Goal: Obtain resource: Obtain resource

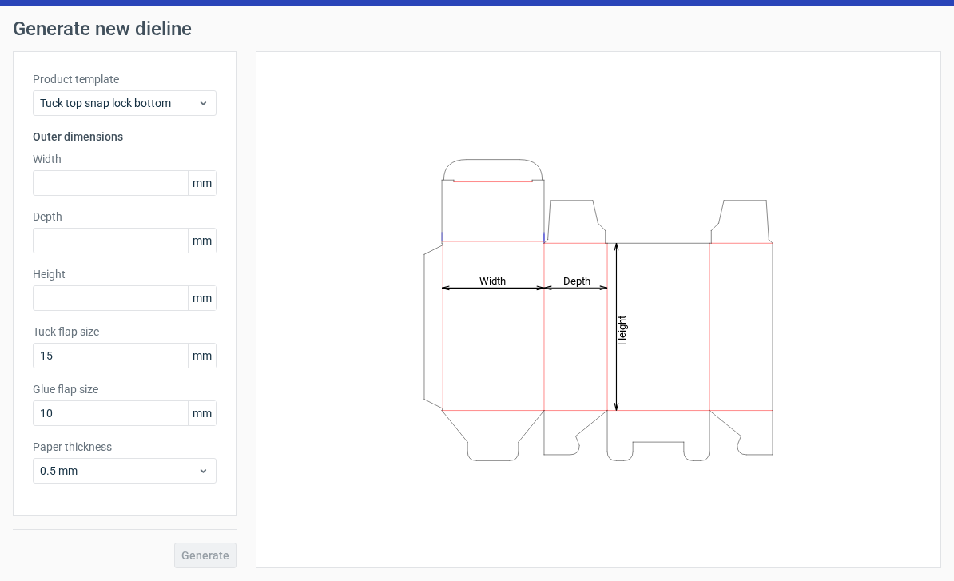
scroll to position [45, 0]
click at [856, 285] on div "Height Depth Width" at bounding box center [599, 309] width 646 height 477
click at [59, 109] on span "Tuck top snap lock bottom" at bounding box center [118, 103] width 157 height 16
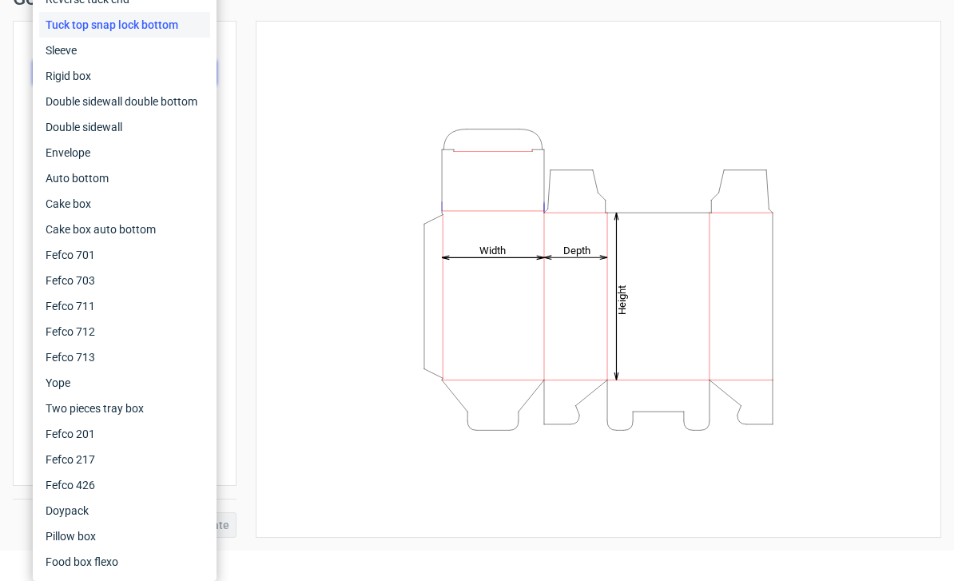
scroll to position [30, 0]
click at [137, 51] on div "Sleeve" at bounding box center [124, 51] width 171 height 26
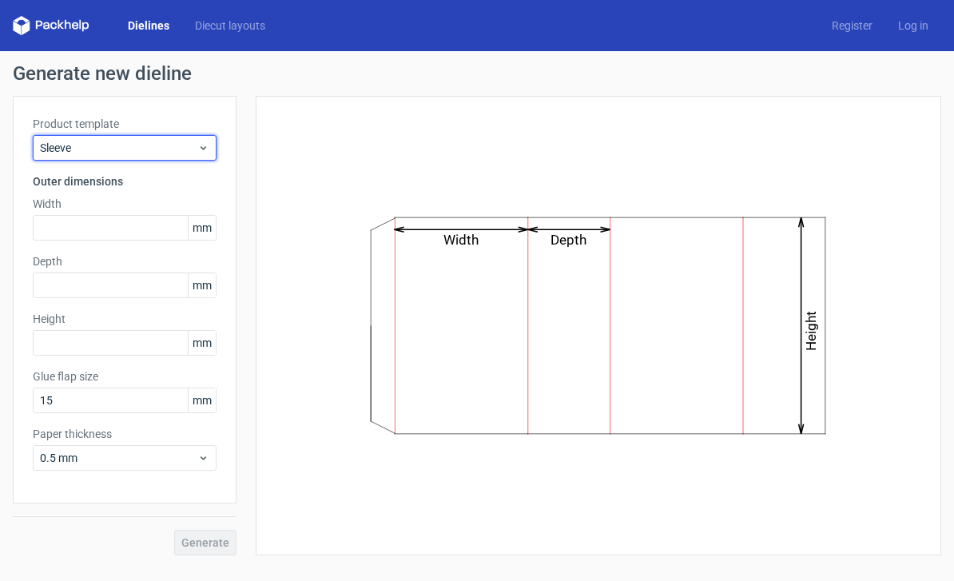
click at [163, 144] on span "Sleeve" at bounding box center [118, 148] width 157 height 16
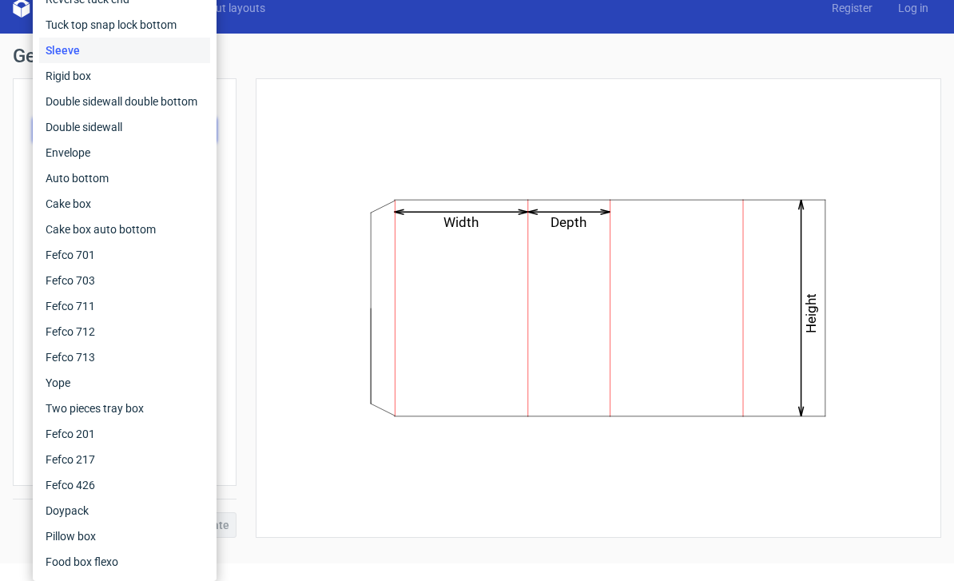
scroll to position [21, 0]
click at [129, 181] on div "Auto bottom" at bounding box center [124, 178] width 171 height 26
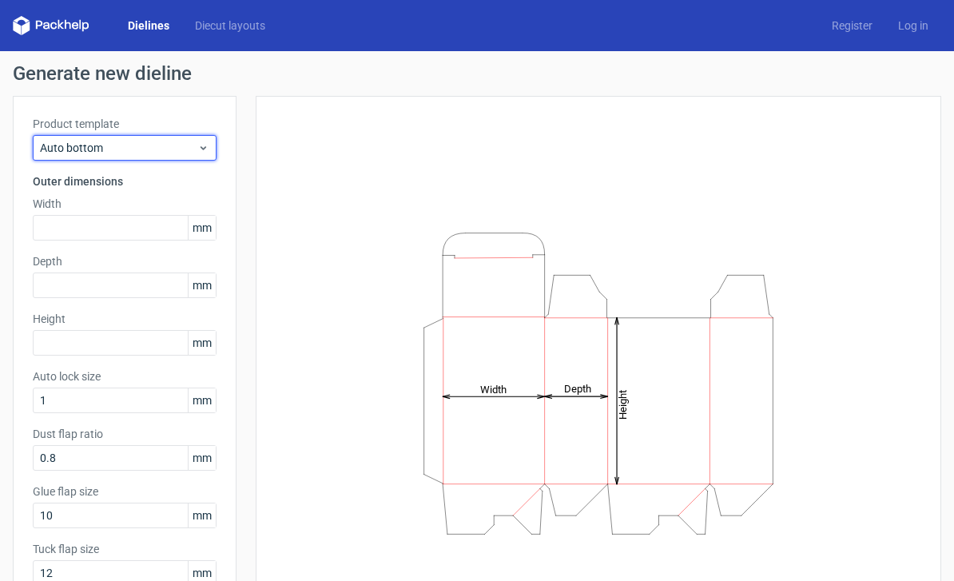
click at [190, 144] on span "Auto bottom" at bounding box center [118, 148] width 157 height 16
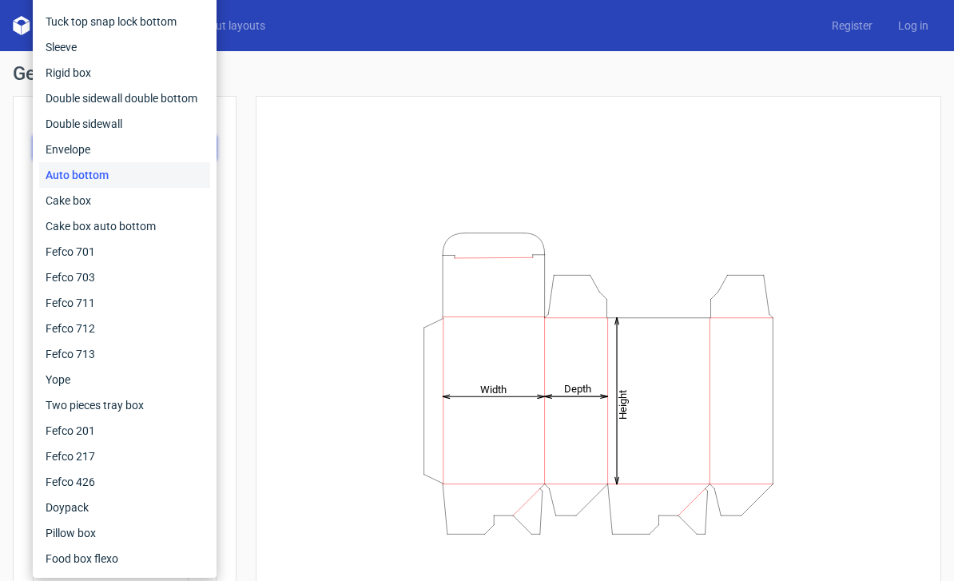
click at [110, 386] on div "Yope" at bounding box center [124, 380] width 171 height 26
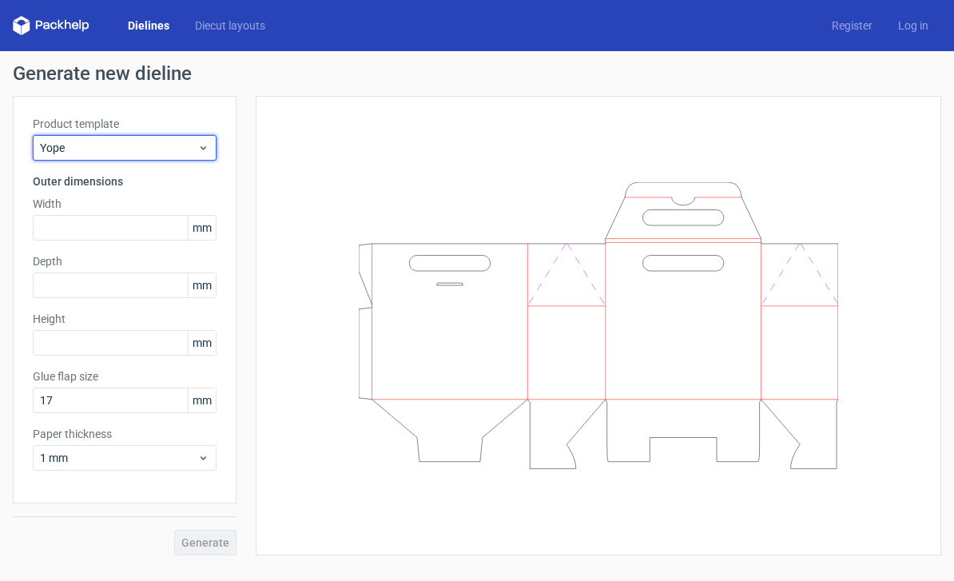
click at [197, 152] on icon at bounding box center [203, 147] width 12 height 13
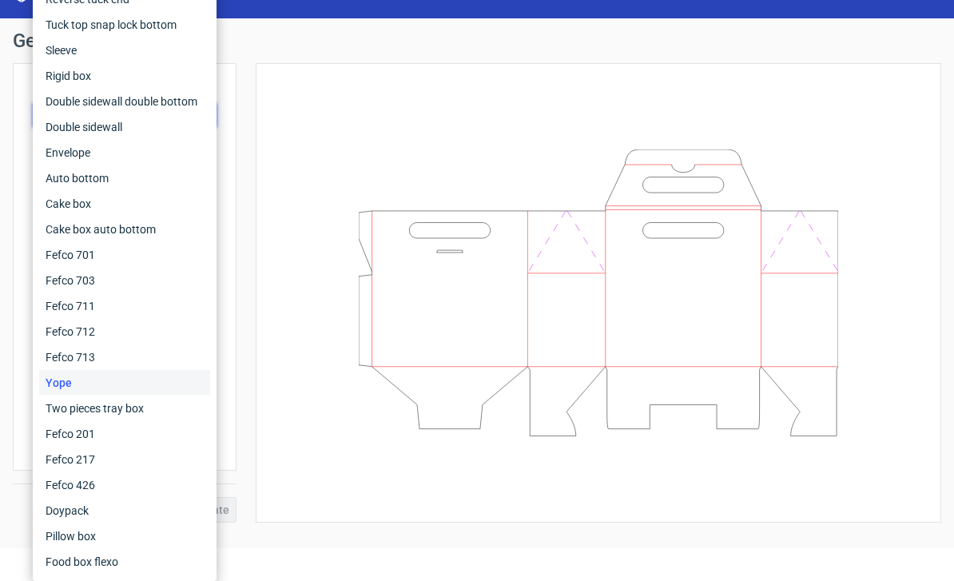
scroll to position [33, 0]
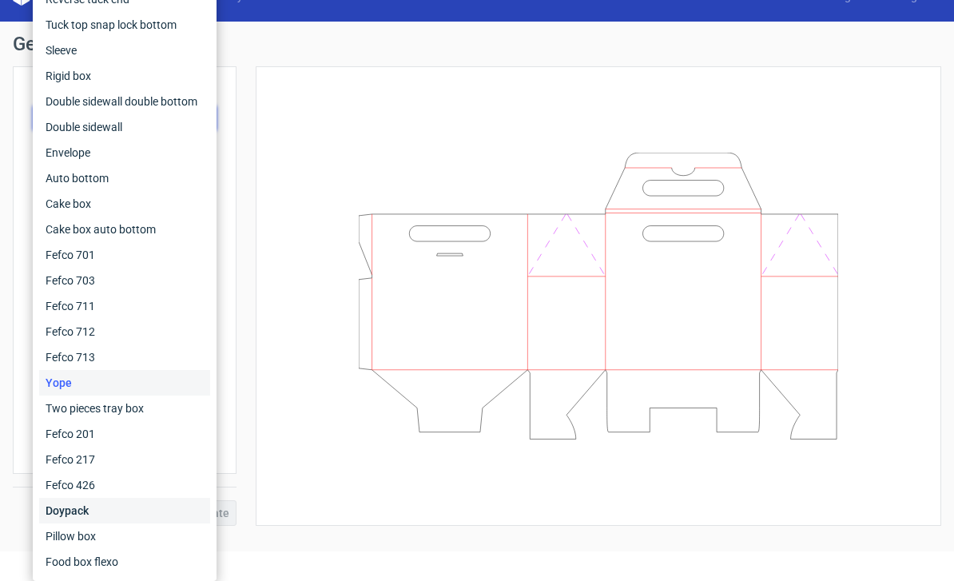
click at [123, 513] on div "Doypack" at bounding box center [124, 511] width 171 height 26
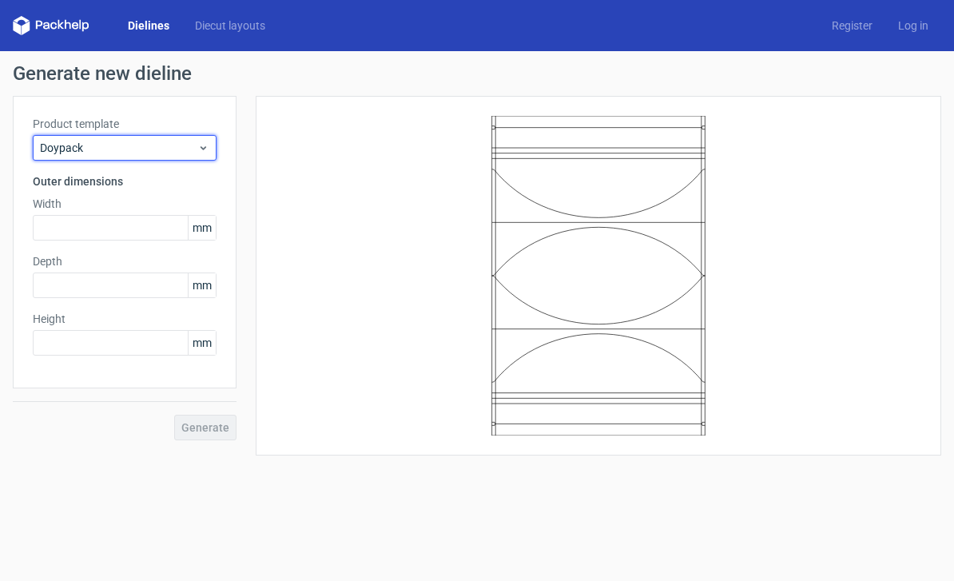
click at [186, 145] on span "Doypack" at bounding box center [118, 148] width 157 height 16
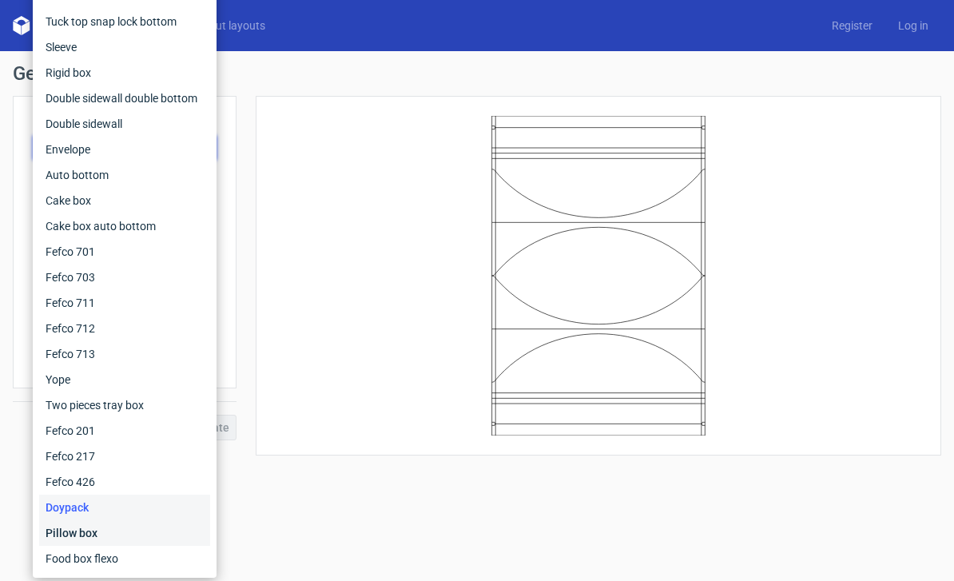
click at [137, 539] on div "Pillow box" at bounding box center [124, 533] width 171 height 26
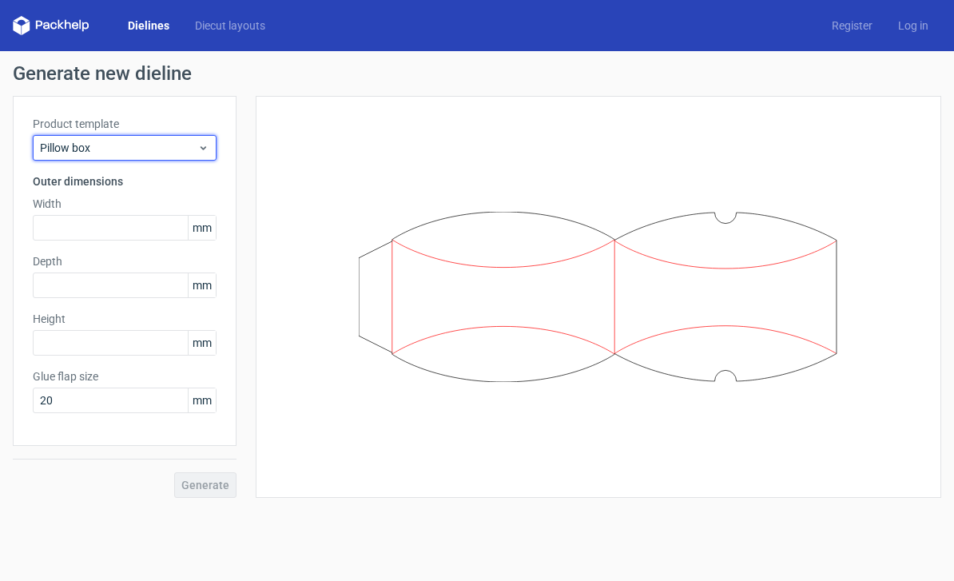
click at [198, 144] on icon at bounding box center [203, 147] width 12 height 13
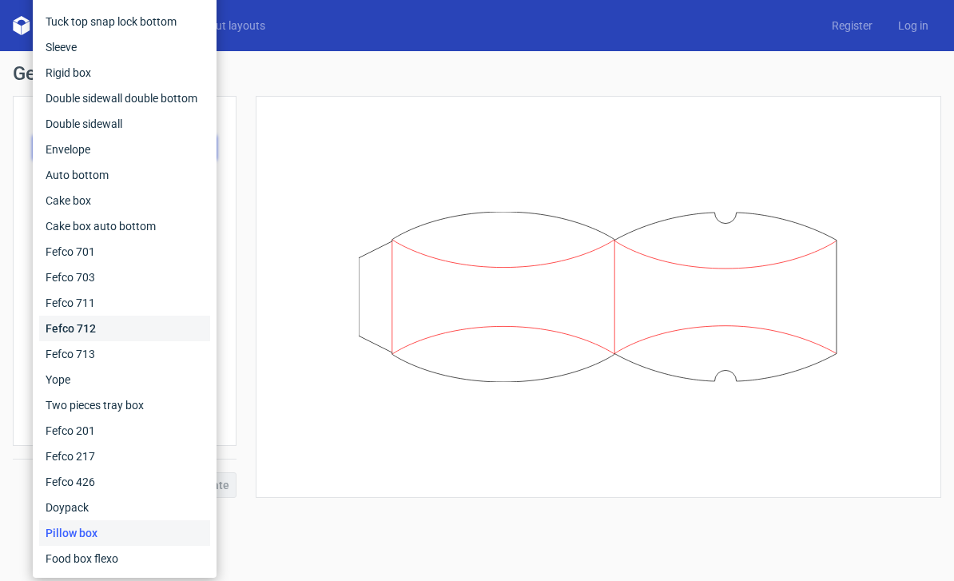
click at [153, 339] on div "Fefco 712" at bounding box center [124, 329] width 171 height 26
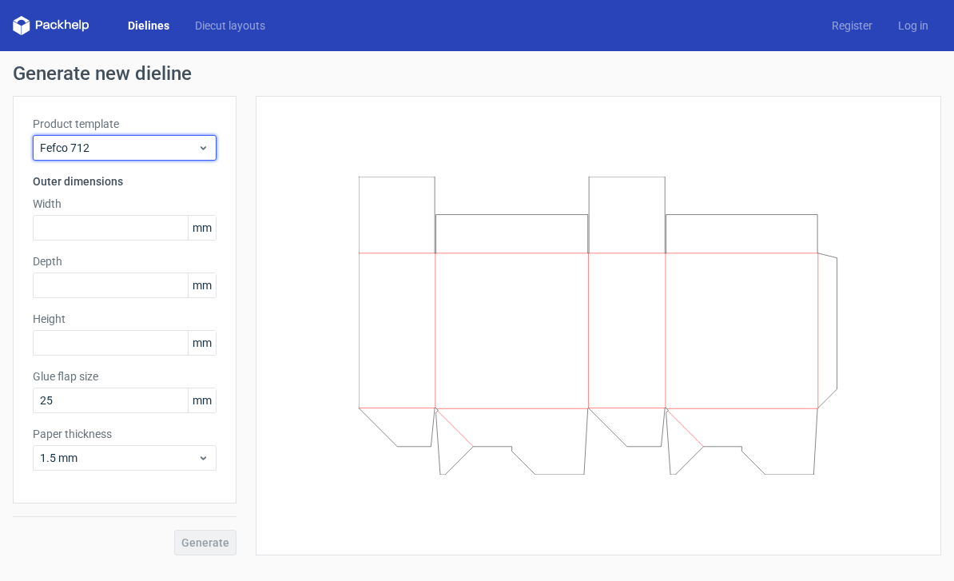
click at [195, 145] on span "Fefco 712" at bounding box center [118, 148] width 157 height 16
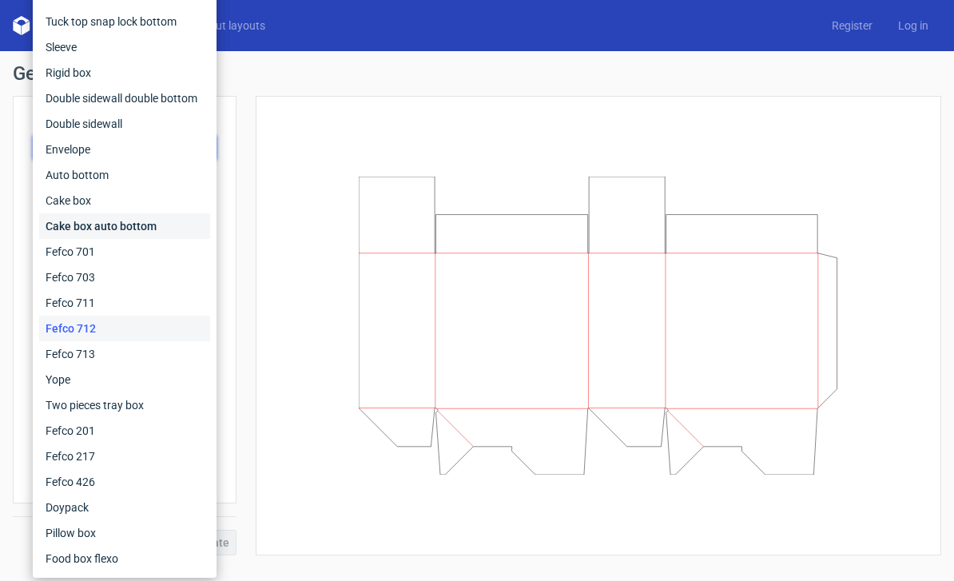
click at [155, 229] on div "Cake box auto bottom" at bounding box center [124, 226] width 171 height 26
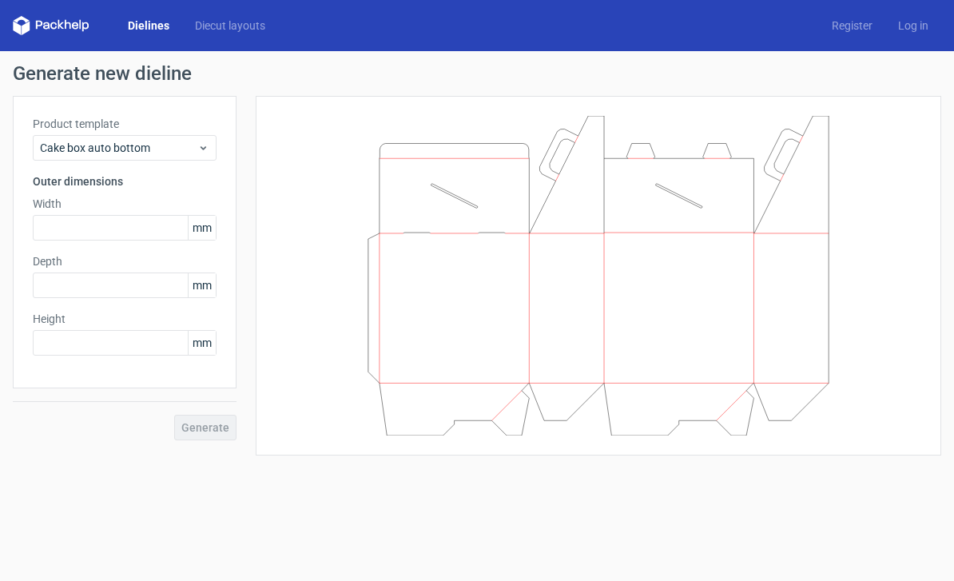
click at [253, 22] on link "Diecut layouts" at bounding box center [230, 26] width 96 height 16
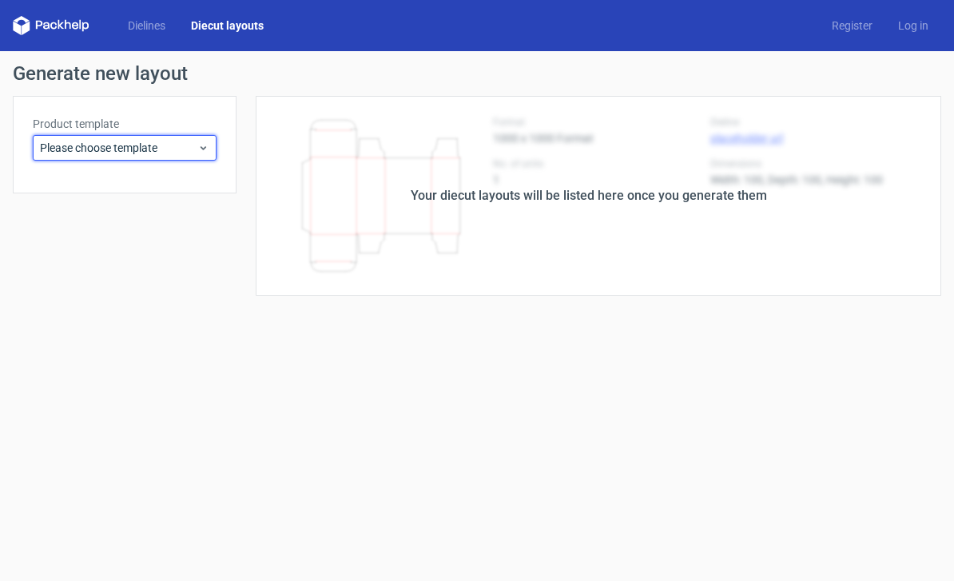
click at [200, 153] on icon at bounding box center [203, 147] width 12 height 13
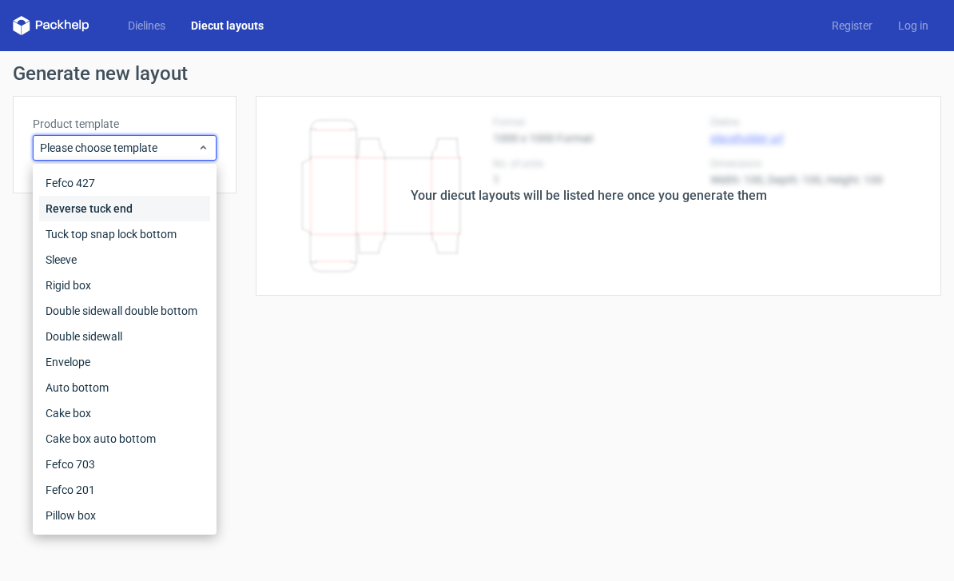
click at [187, 214] on div "Reverse tuck end" at bounding box center [124, 209] width 171 height 26
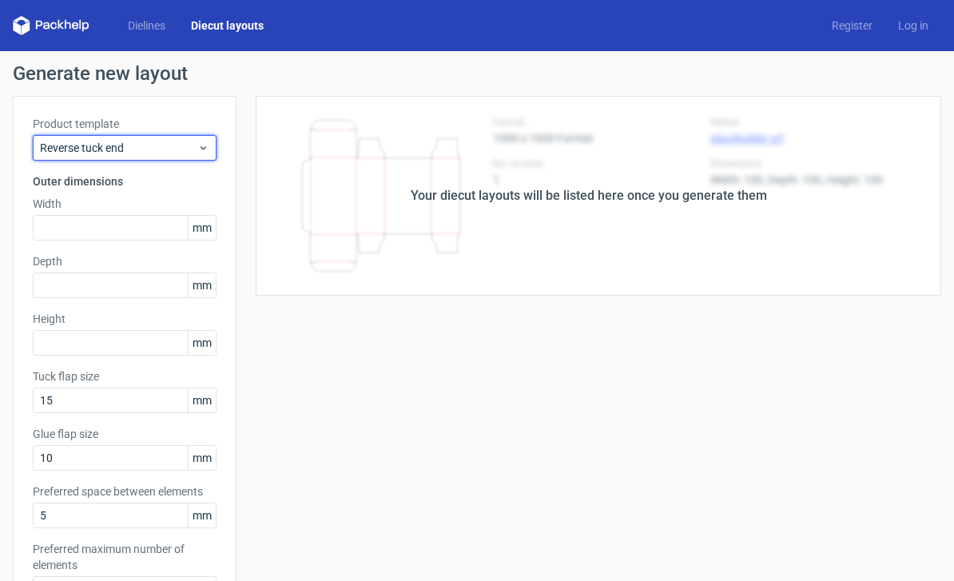
click at [199, 152] on icon at bounding box center [203, 147] width 12 height 13
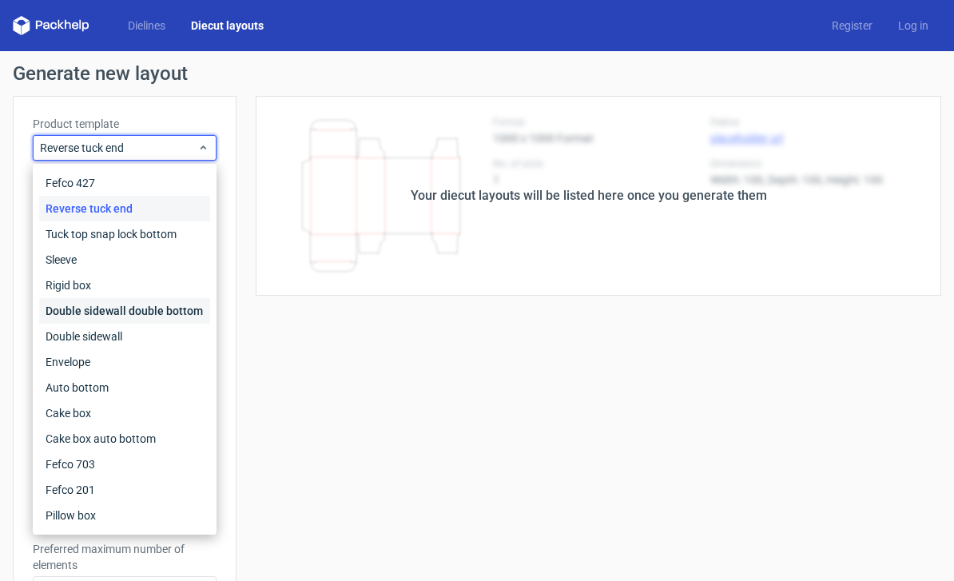
click at [185, 318] on div "Double sidewall double bottom" at bounding box center [124, 311] width 171 height 26
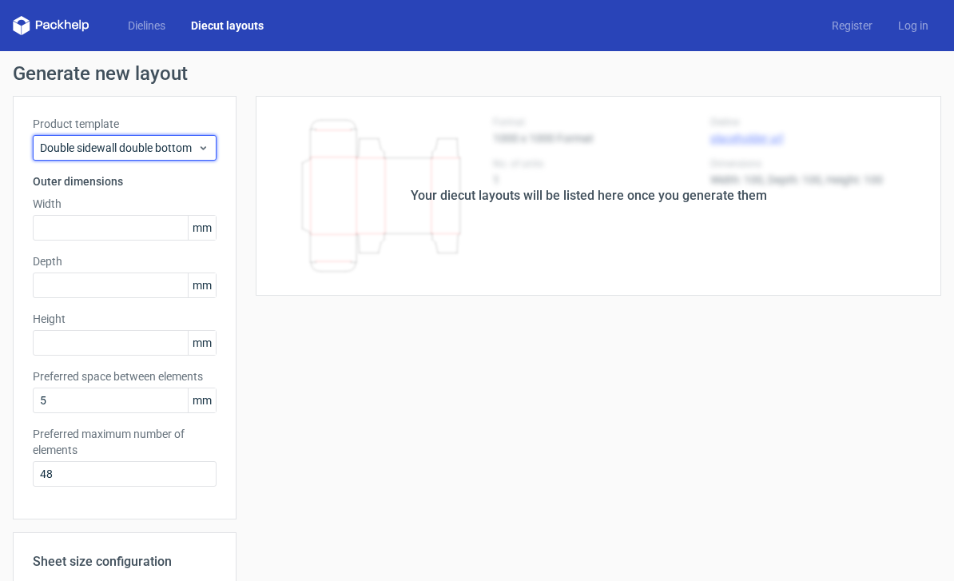
click at [191, 151] on span "Double sidewall double bottom" at bounding box center [118, 148] width 157 height 16
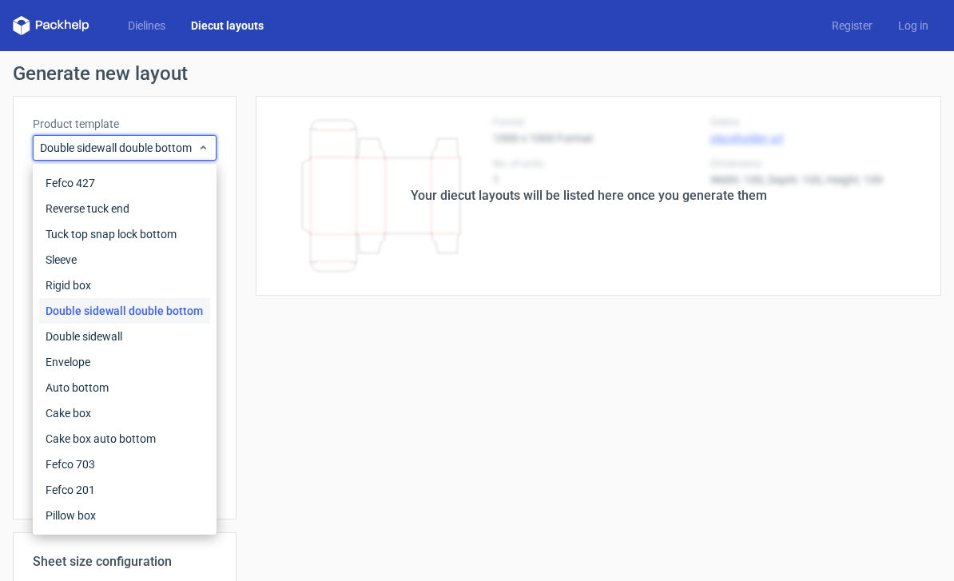
click at [151, 23] on link "Dielines" at bounding box center [146, 26] width 63 height 16
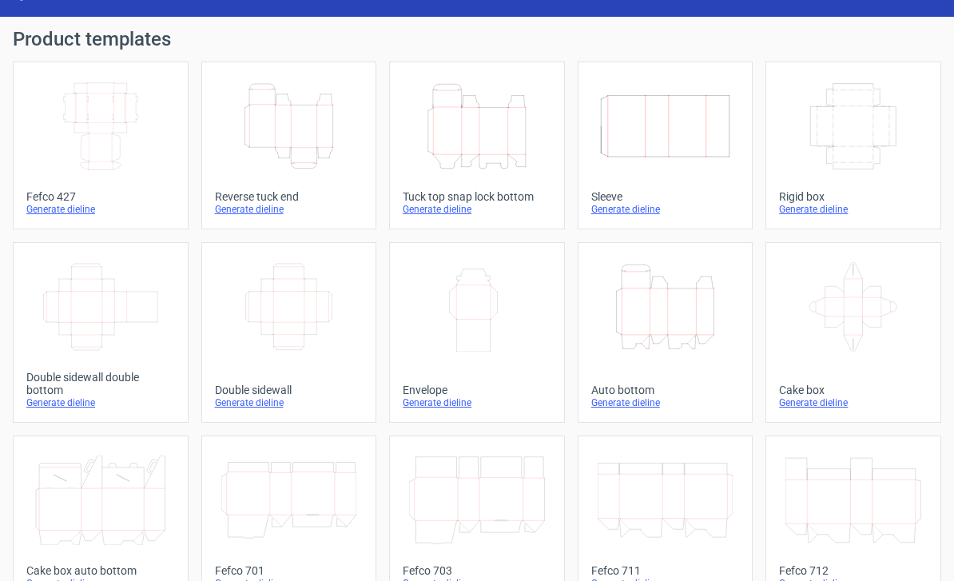
scroll to position [33, 0]
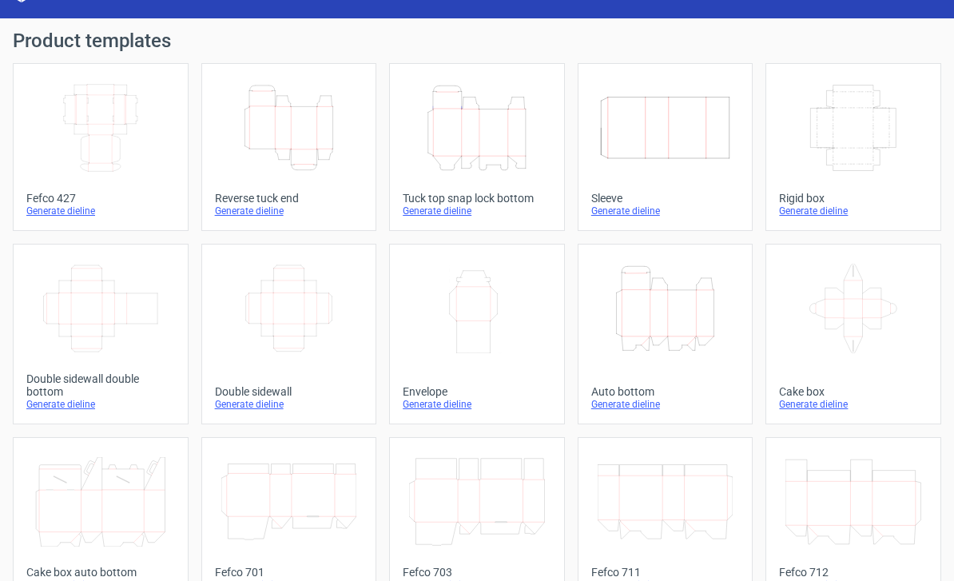
click at [141, 364] on link "Width Depth Height Double sidewall double bottom Generate dieline" at bounding box center [101, 334] width 176 height 181
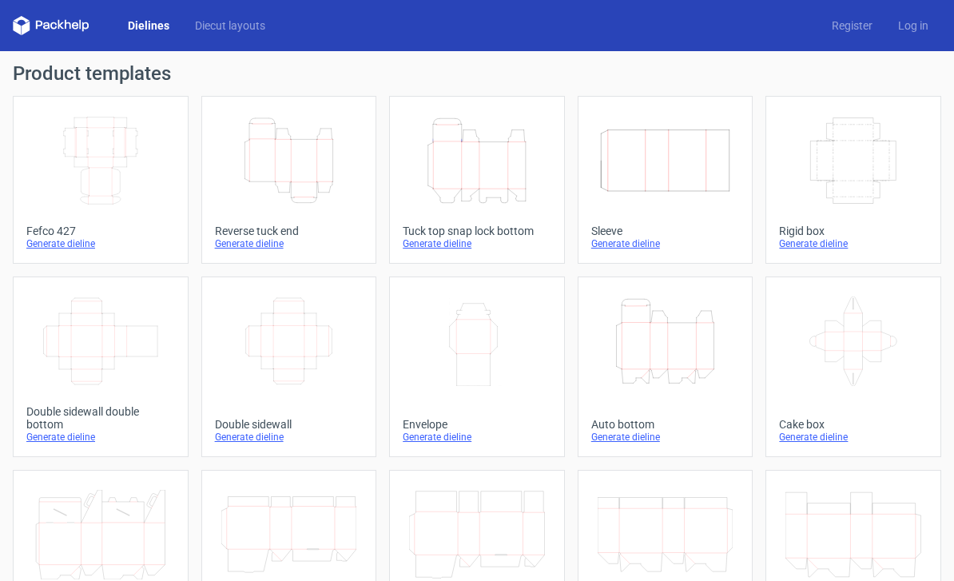
click at [316, 410] on div at bounding box center [289, 411] width 149 height 13
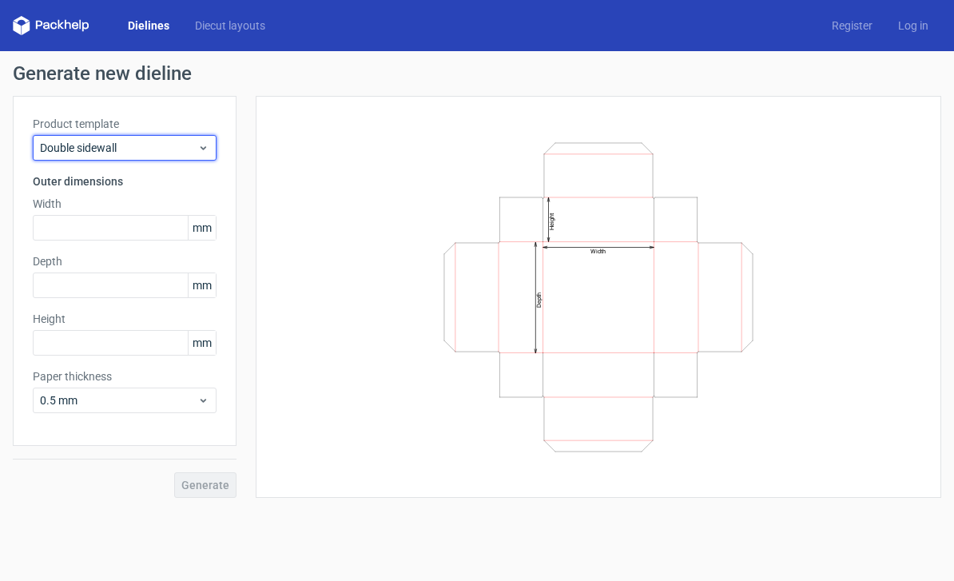
click at [176, 152] on span "Double sidewall" at bounding box center [118, 148] width 157 height 16
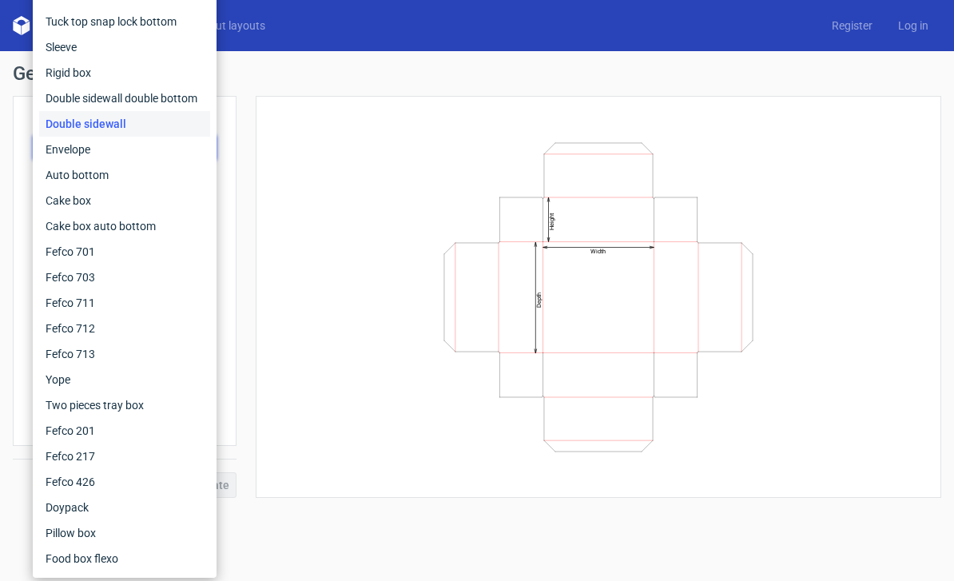
click at [176, 121] on div "Double sidewall" at bounding box center [124, 124] width 171 height 26
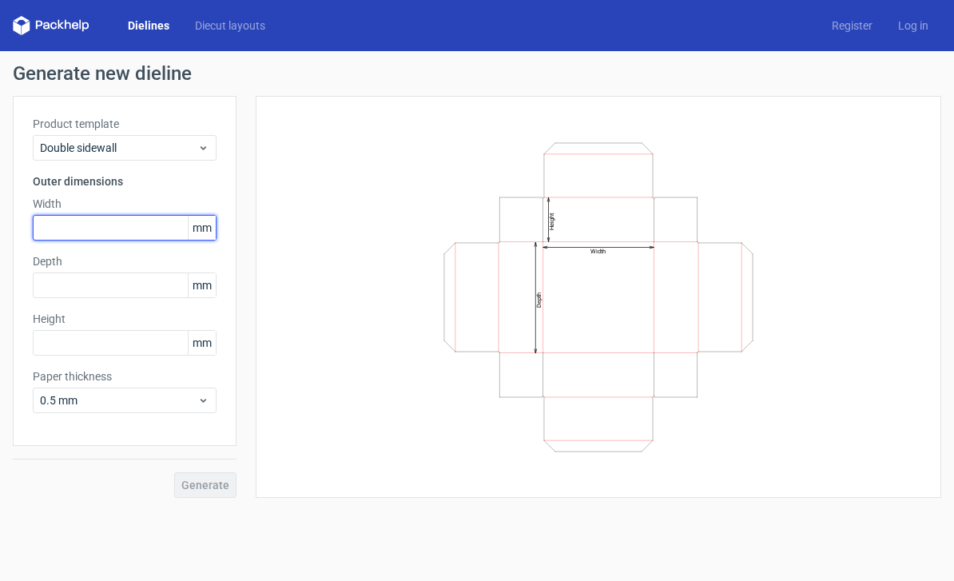
click at [136, 234] on input "text" at bounding box center [125, 228] width 184 height 26
